Goal: Use online tool/utility: Utilize a website feature to perform a specific function

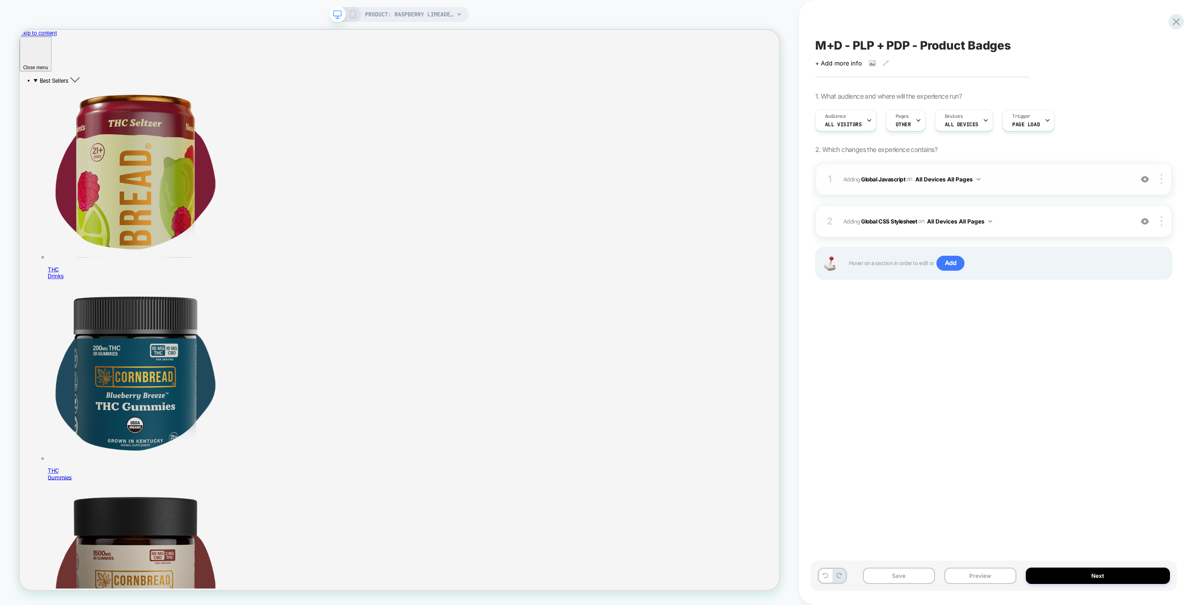
click at [1055, 191] on div "1 Adding Global Javascript on All Devices All Pages Add Before Add After Target…" at bounding box center [993, 179] width 357 height 33
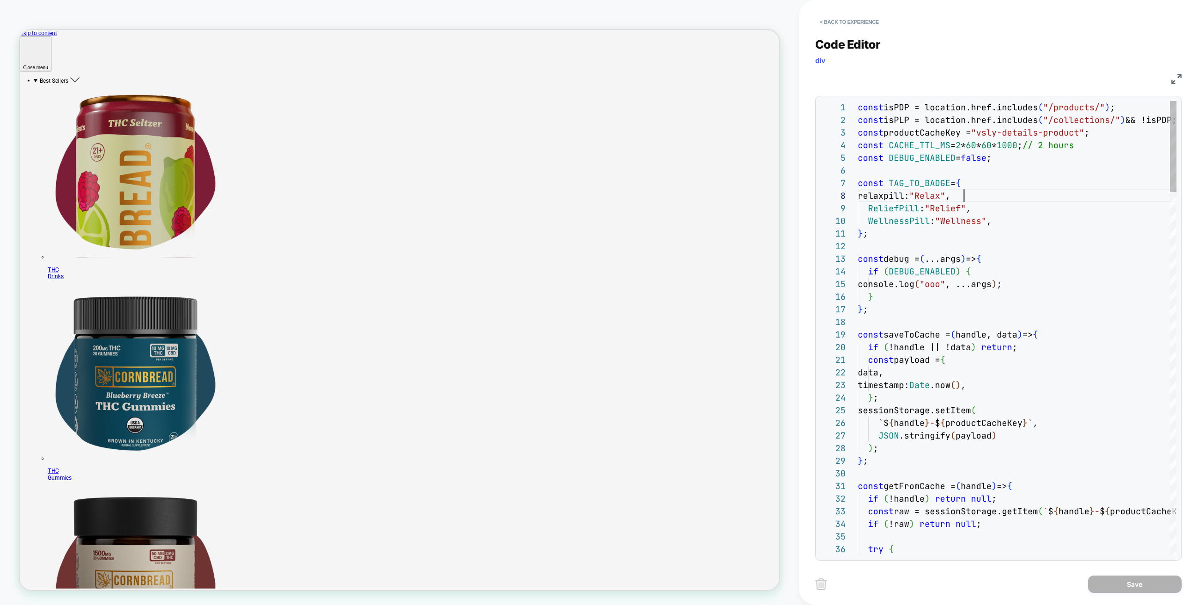
type textarea "**********"
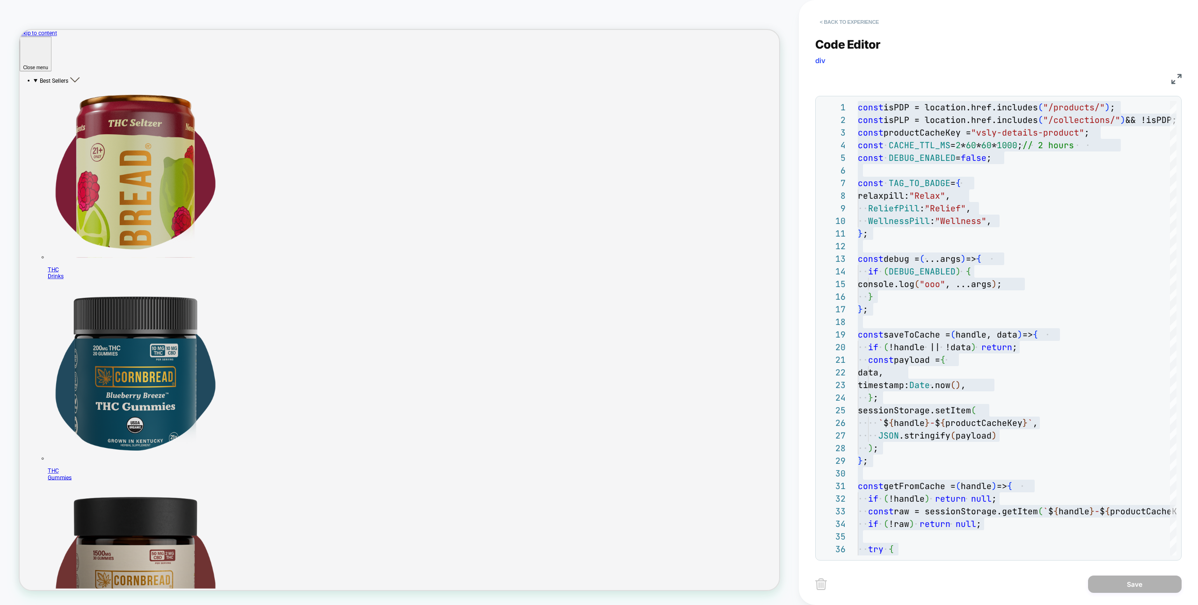
click at [850, 28] on button "< Back to experience" at bounding box center [849, 22] width 68 height 15
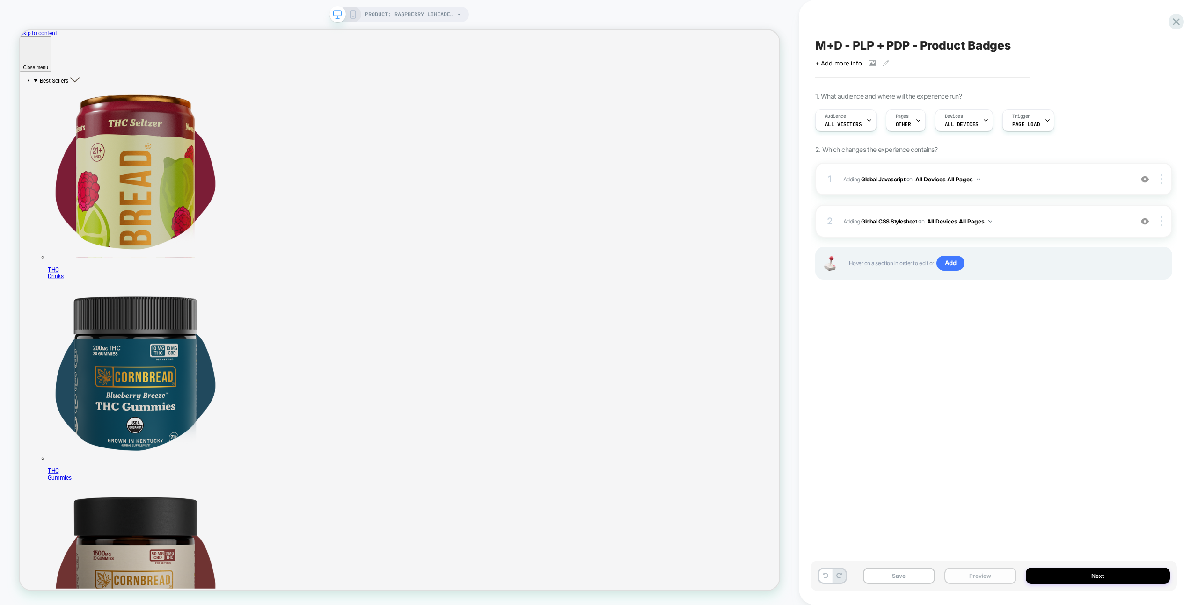
click at [973, 578] on button "Preview" at bounding box center [980, 576] width 72 height 16
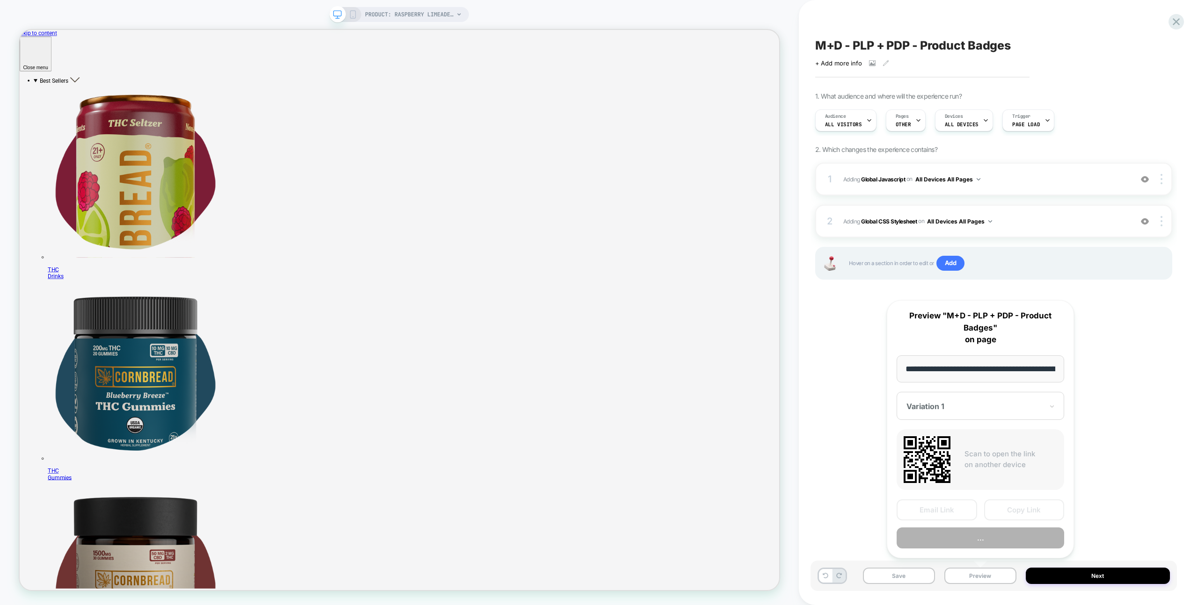
scroll to position [0, 183]
click at [992, 514] on button "Copy Link" at bounding box center [1024, 510] width 80 height 21
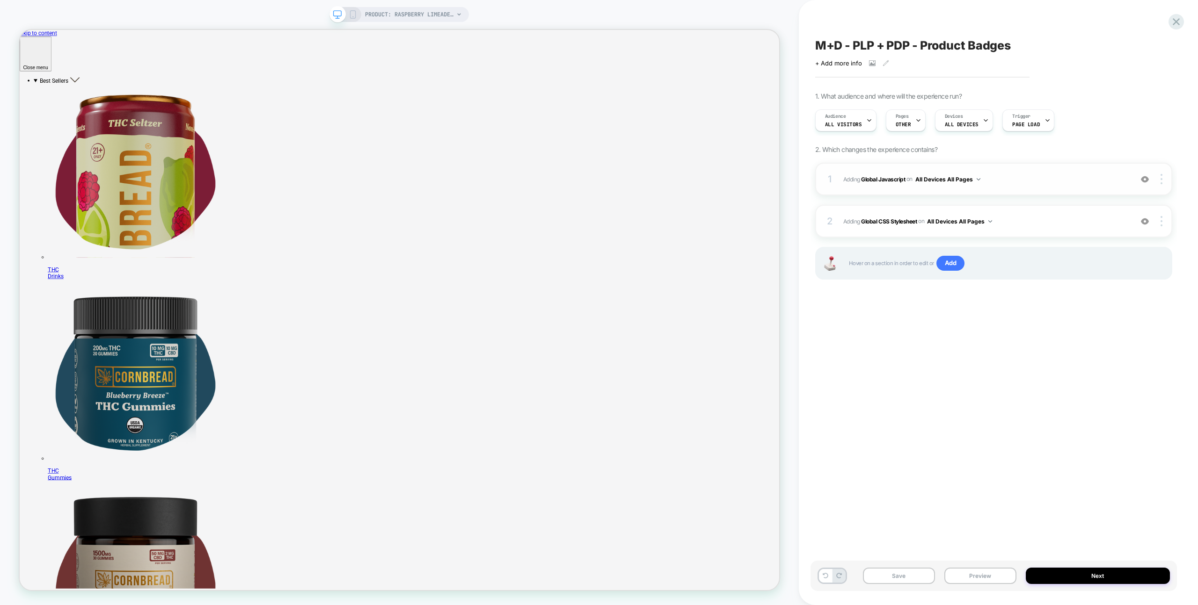
click at [1144, 176] on img at bounding box center [1145, 179] width 8 height 8
click at [1000, 573] on button "Preview" at bounding box center [980, 576] width 72 height 16
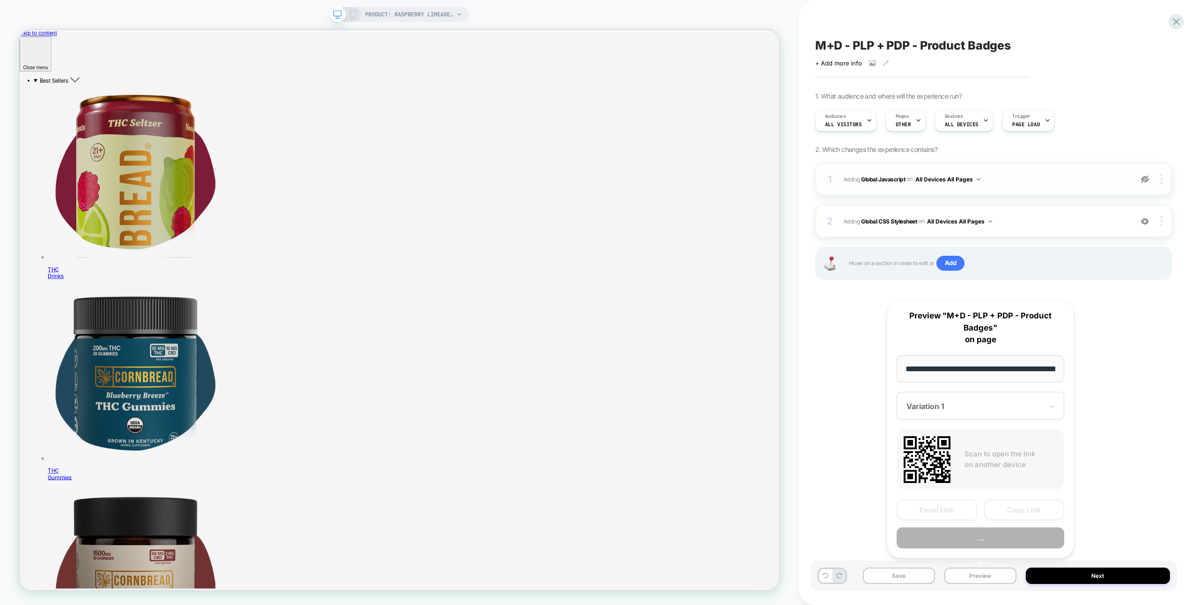
scroll to position [0, 183]
drag, startPoint x: 1017, startPoint y: 503, endPoint x: 1001, endPoint y: 501, distance: 16.2
click at [1017, 503] on button "Copy Link" at bounding box center [1024, 510] width 80 height 21
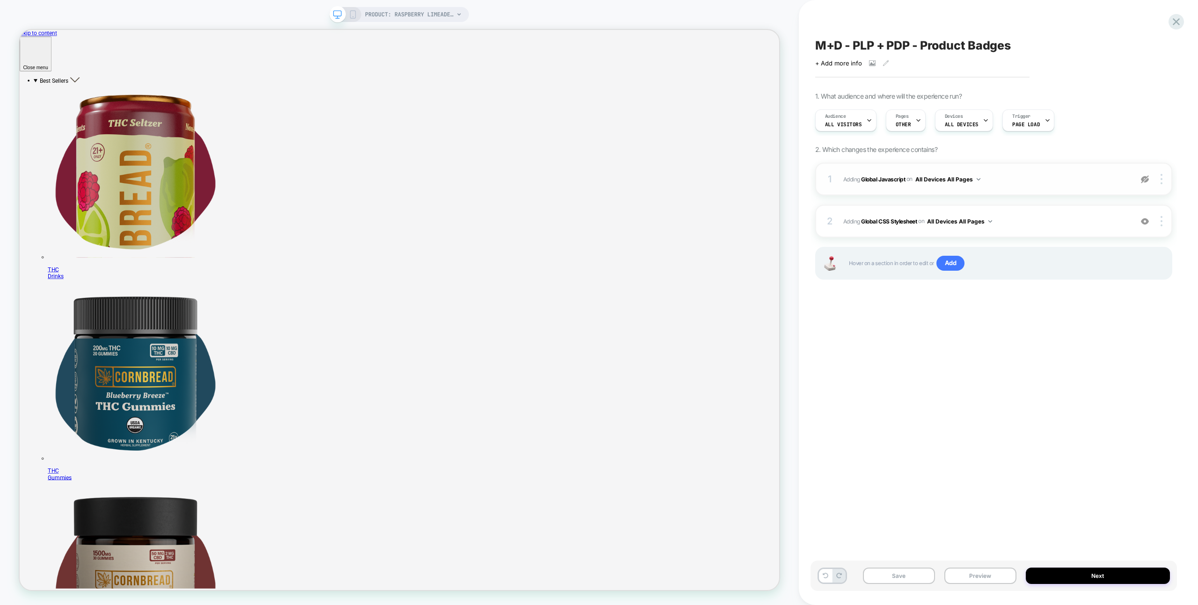
click at [1146, 176] on img at bounding box center [1145, 179] width 8 height 8
click at [971, 571] on button "Preview" at bounding box center [980, 576] width 72 height 16
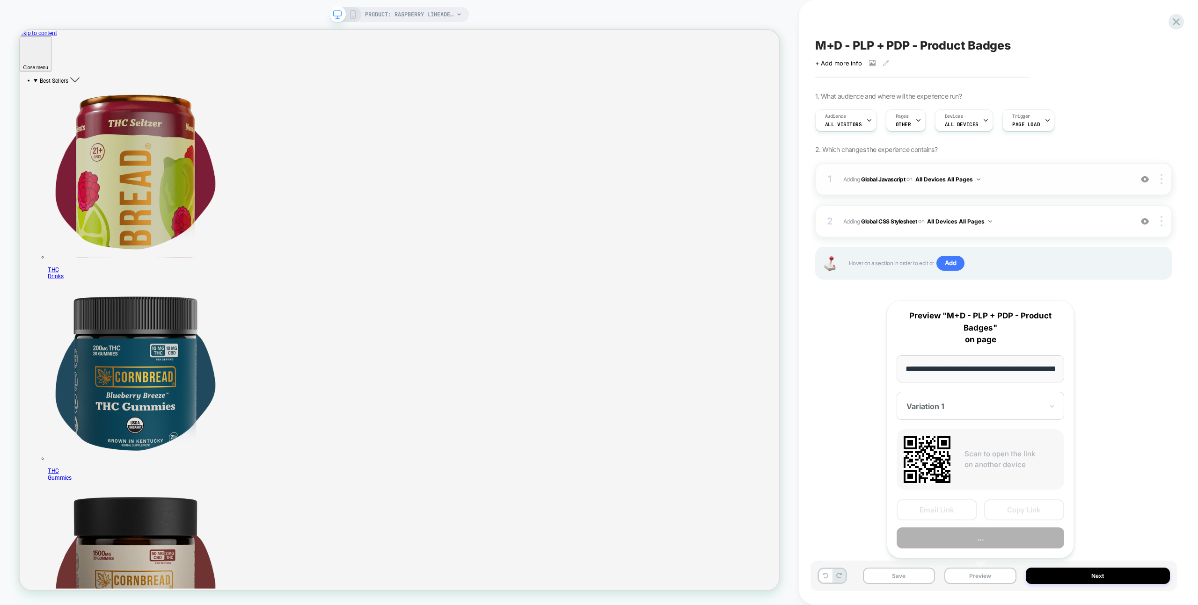
scroll to position [0, 183]
click at [1013, 502] on button "Copy Link" at bounding box center [1024, 510] width 80 height 21
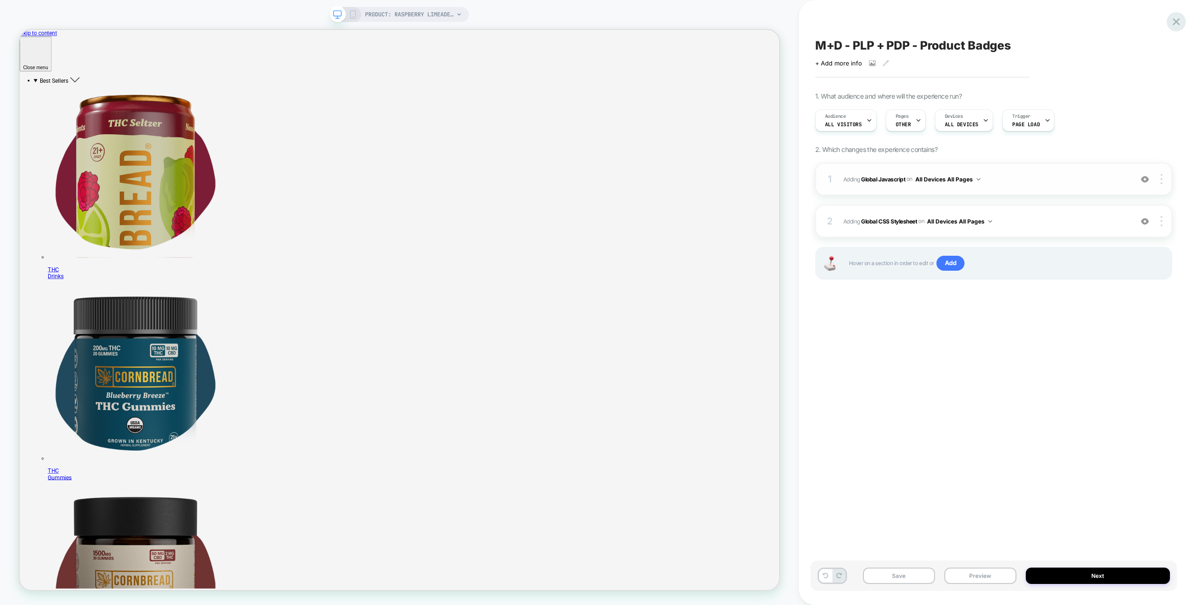
click at [1170, 25] on icon at bounding box center [1176, 21] width 13 height 13
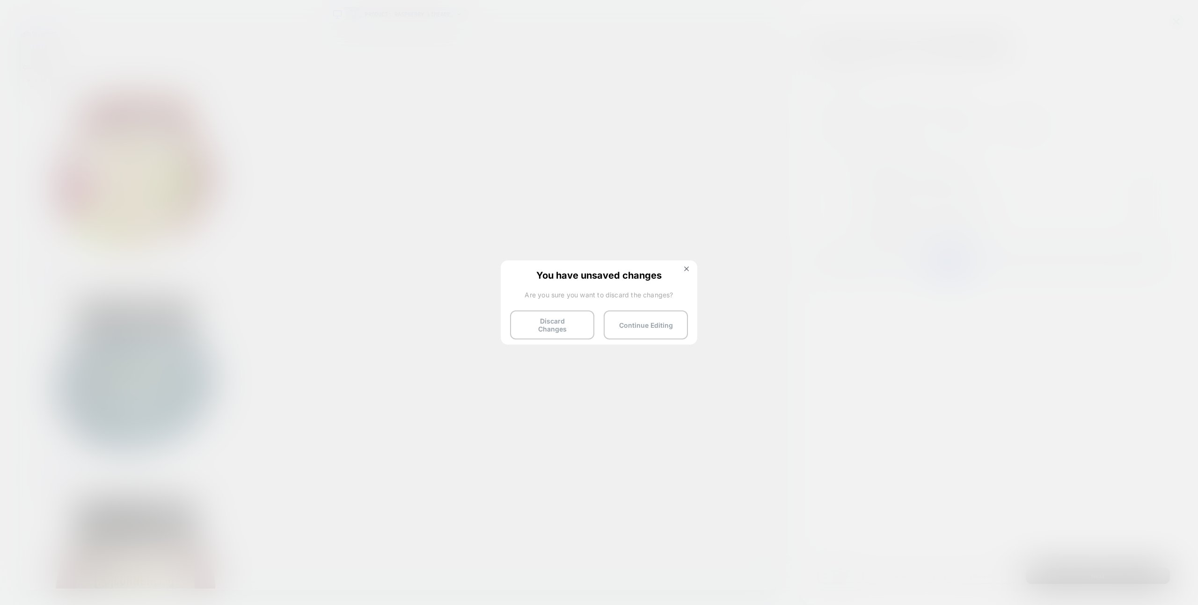
click at [547, 334] on div "You have unsaved changes Are you sure you want to discard the changes? Discard …" at bounding box center [599, 302] width 196 height 83
click at [546, 332] on button "Discard Changes" at bounding box center [552, 325] width 84 height 29
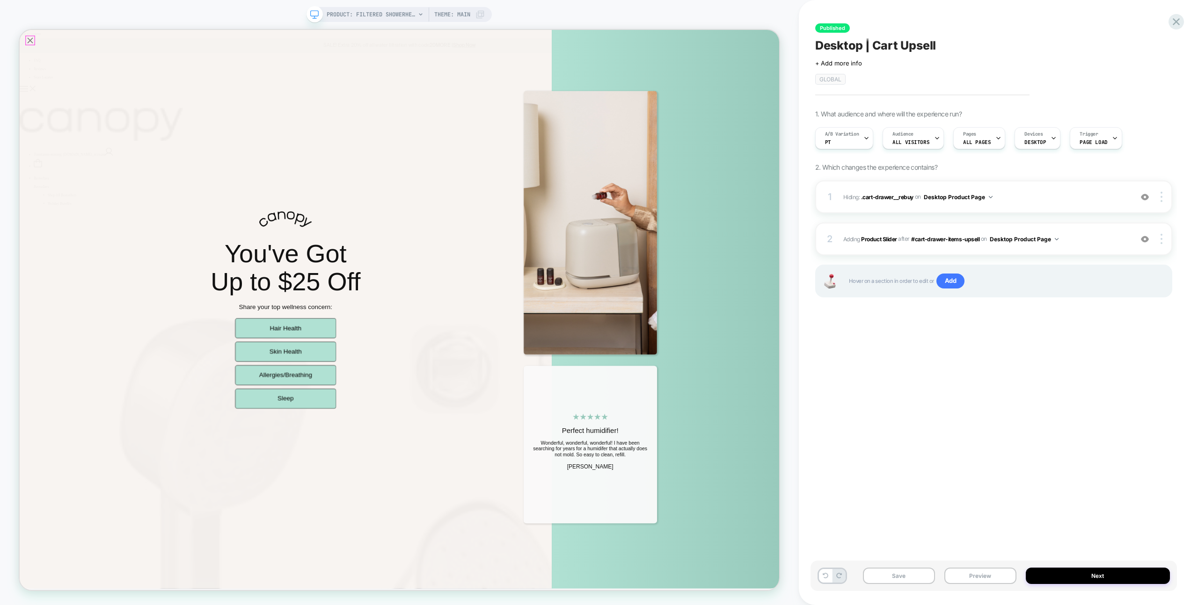
click at [31, 42] on icon "Close popup" at bounding box center [33, 43] width 13 height 13
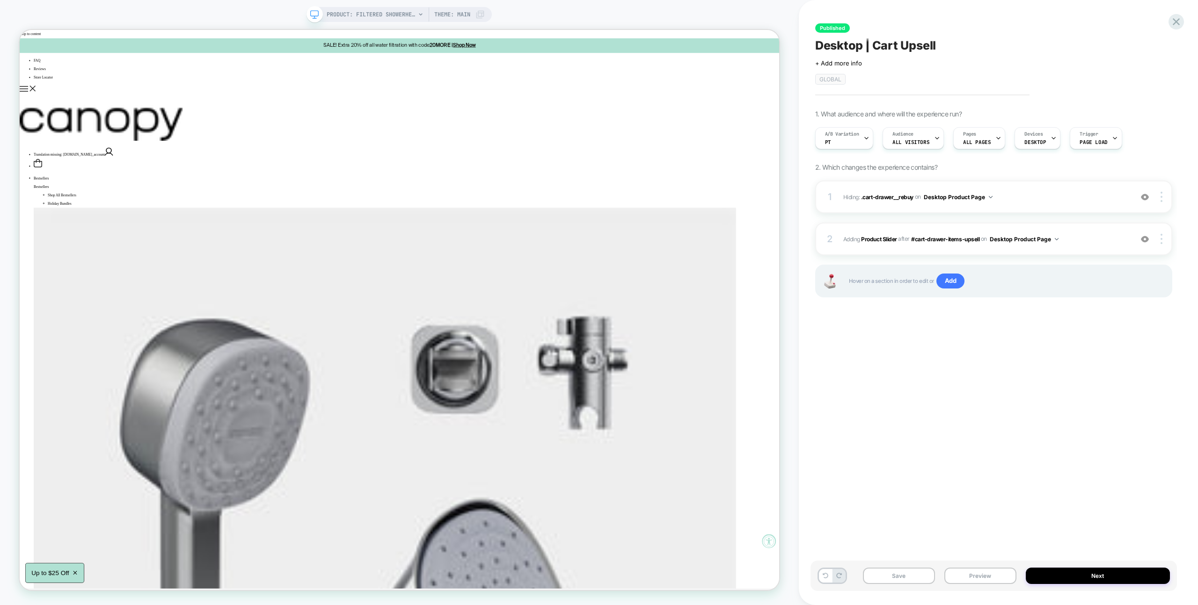
drag, startPoint x: 977, startPoint y: 583, endPoint x: 992, endPoint y: 533, distance: 51.7
click at [977, 583] on button "Preview" at bounding box center [980, 576] width 72 height 16
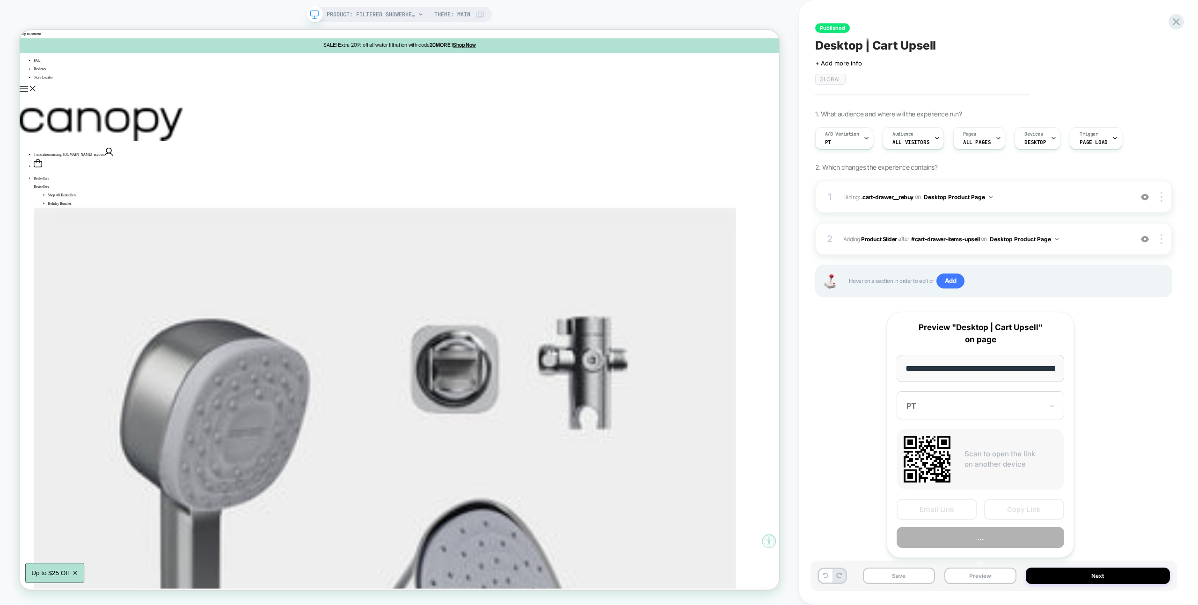
scroll to position [0, 161]
click at [1002, 505] on button "Copy Link" at bounding box center [1024, 510] width 80 height 21
